Goal: Task Accomplishment & Management: Manage account settings

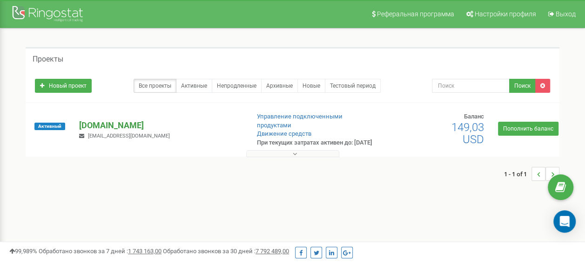
click at [92, 130] on p "[DOMAIN_NAME]" at bounding box center [160, 125] width 162 height 12
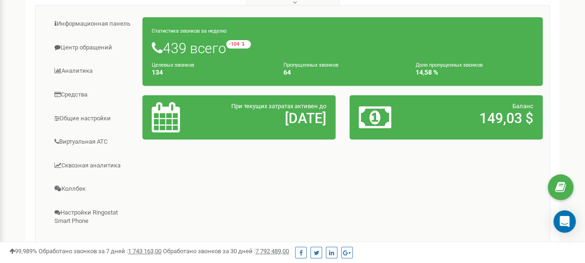
scroll to position [186, 0]
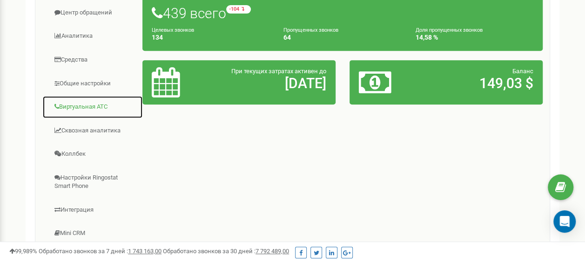
click at [76, 111] on link "Виртуальная АТС" at bounding box center [92, 106] width 101 height 23
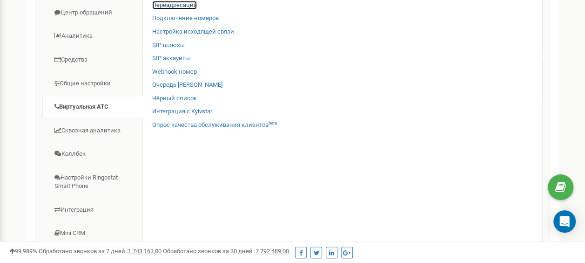
click at [179, 9] on link "Переадресация" at bounding box center [174, 5] width 45 height 9
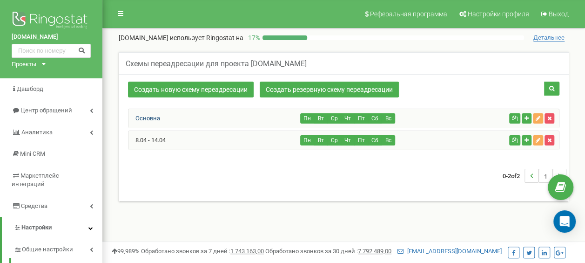
click at [152, 115] on link "Основна" at bounding box center [144, 117] width 32 height 7
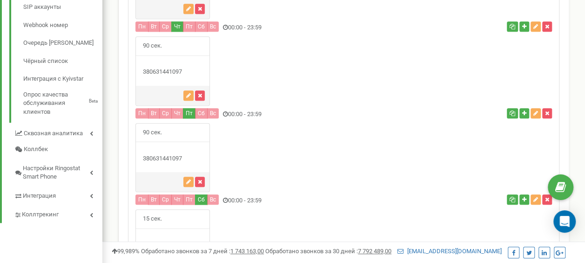
scroll to position [465, 0]
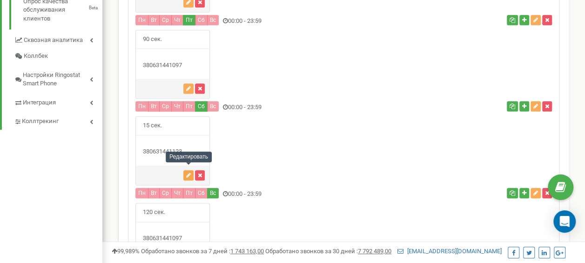
click at [189, 172] on icon "button" at bounding box center [188, 175] width 5 height 6
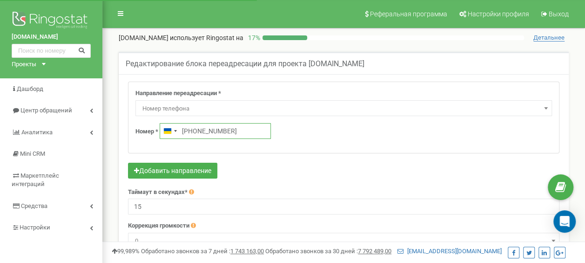
click at [237, 131] on input "[PHONE_NUMBER]" at bounding box center [215, 131] width 111 height 16
paste input "0672742015"
click at [186, 132] on input "[PHONE_NUMBER]" at bounding box center [215, 131] width 111 height 16
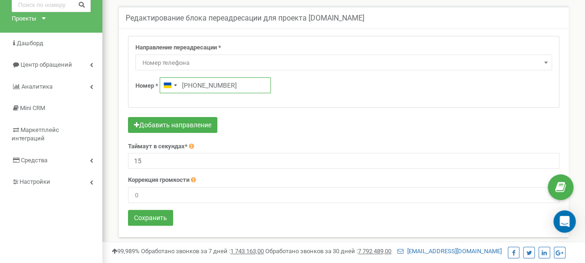
scroll to position [140, 0]
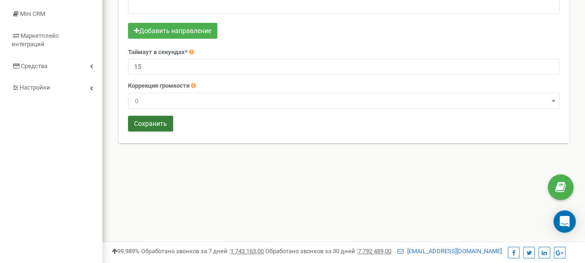
type input "[PHONE_NUMBER]"
click at [164, 119] on button "Сохранить" at bounding box center [150, 123] width 45 height 16
